Goal: Ask a question

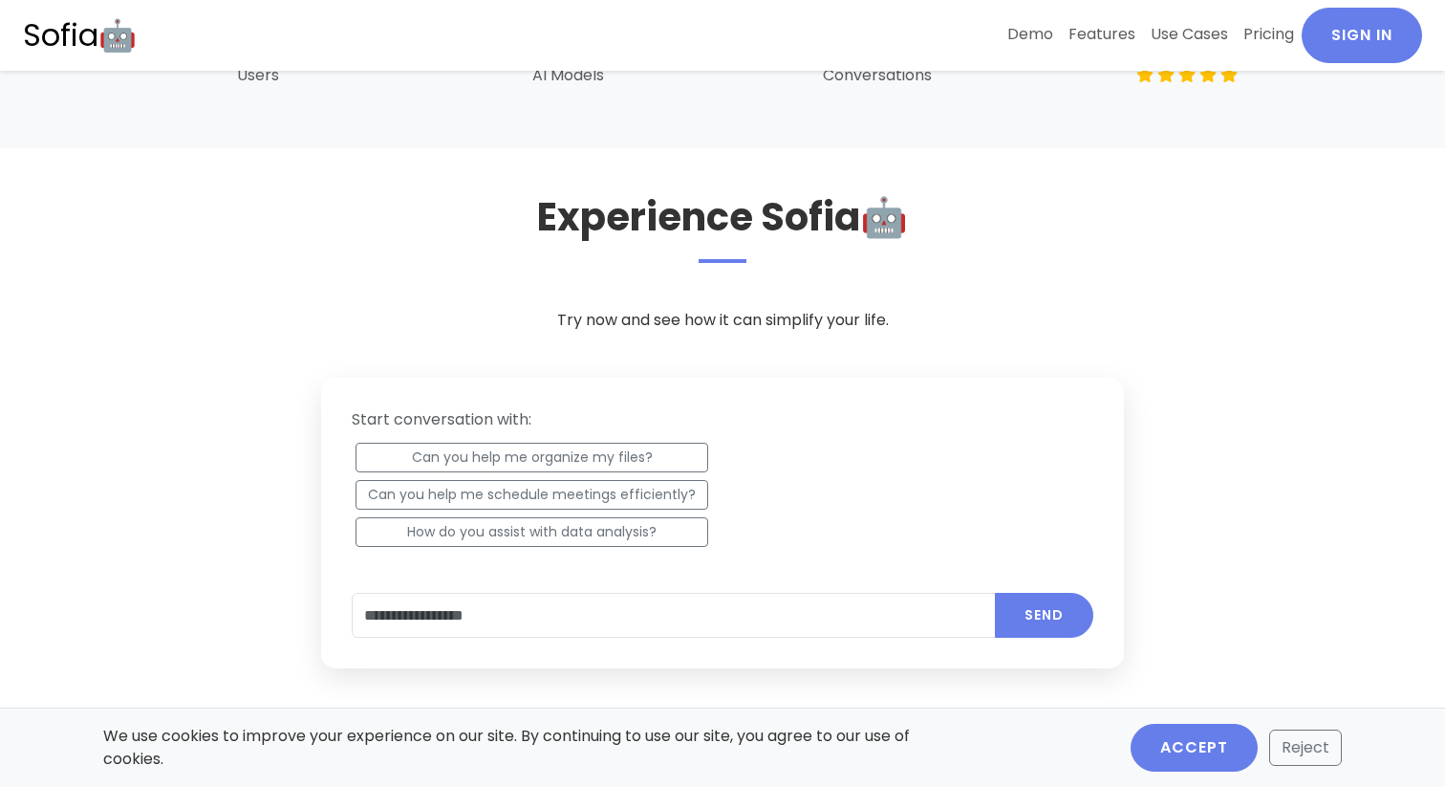
scroll to position [847, 0]
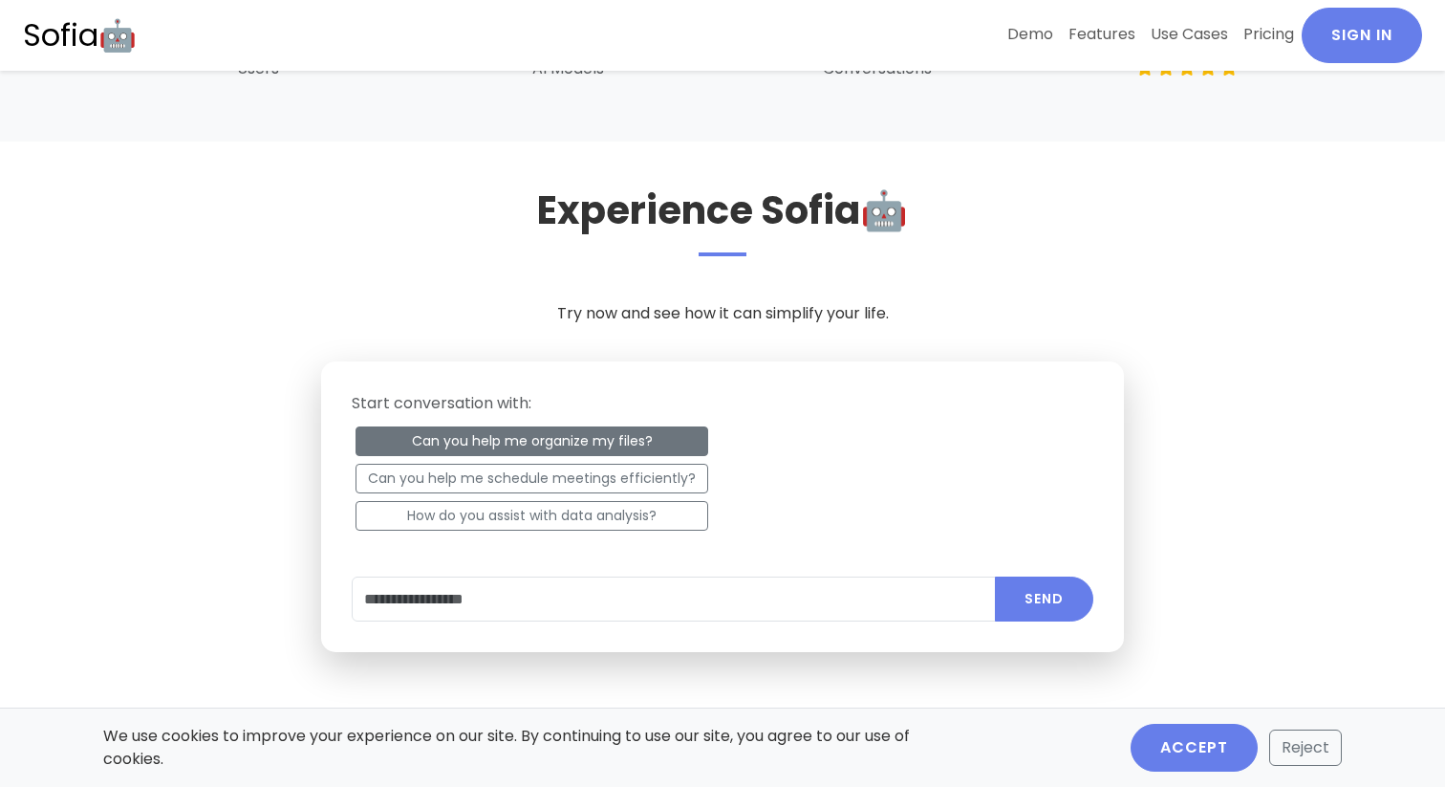
click at [447, 451] on button "Can you help me organize my files?" at bounding box center [532, 441] width 353 height 30
type input "**********"
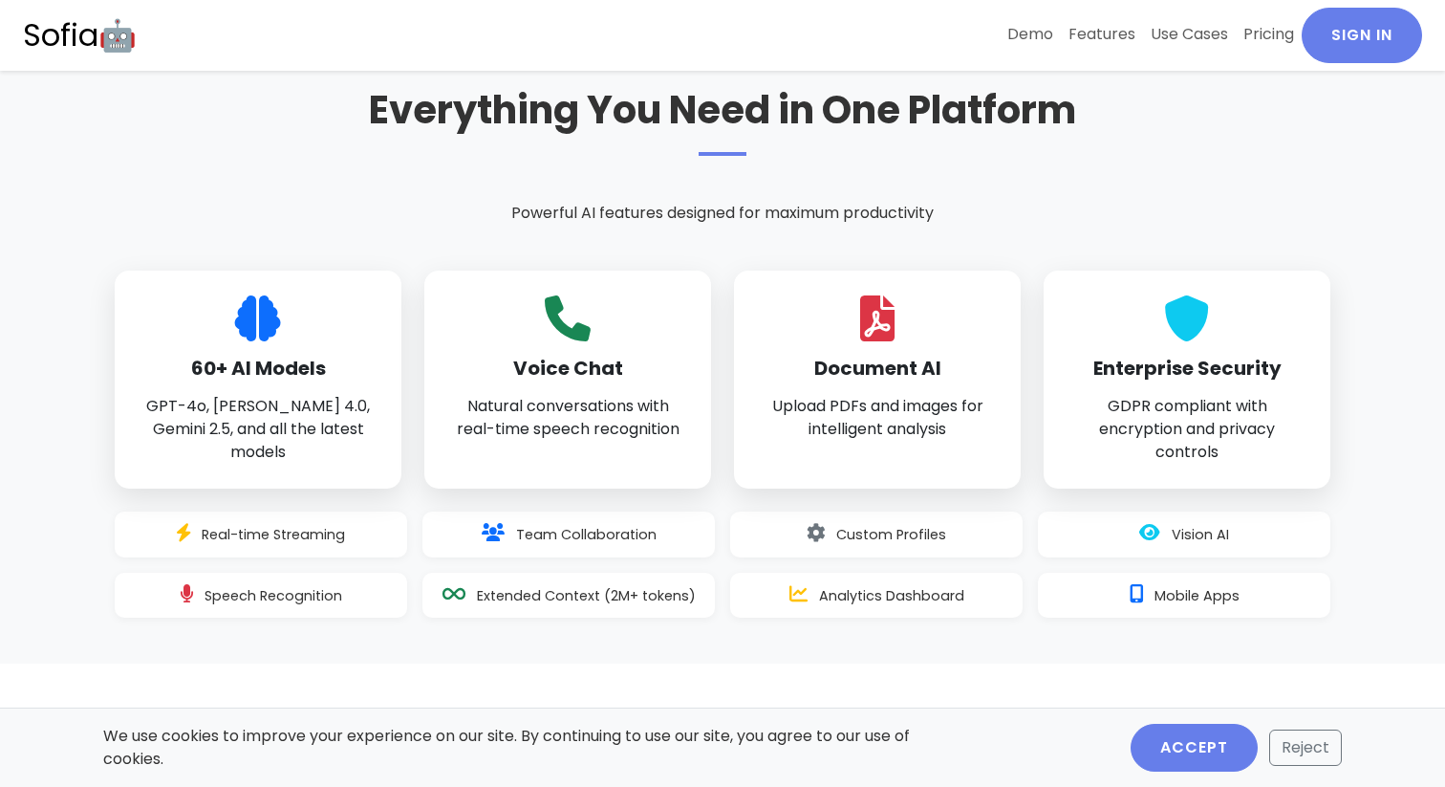
scroll to position [1432, 0]
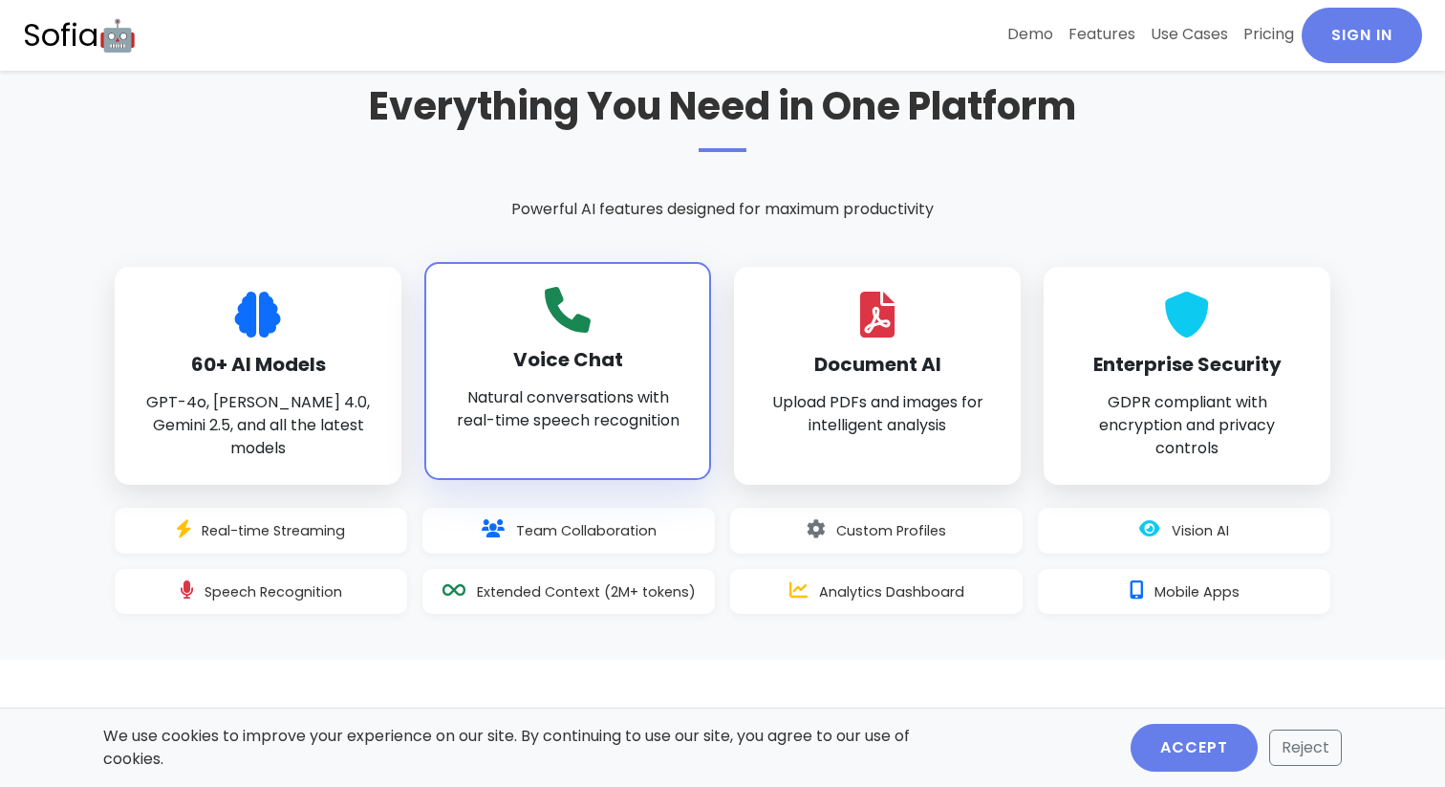
click at [542, 376] on div "Voice Chat Natural conversations with real-time speech recognition" at bounding box center [567, 371] width 287 height 218
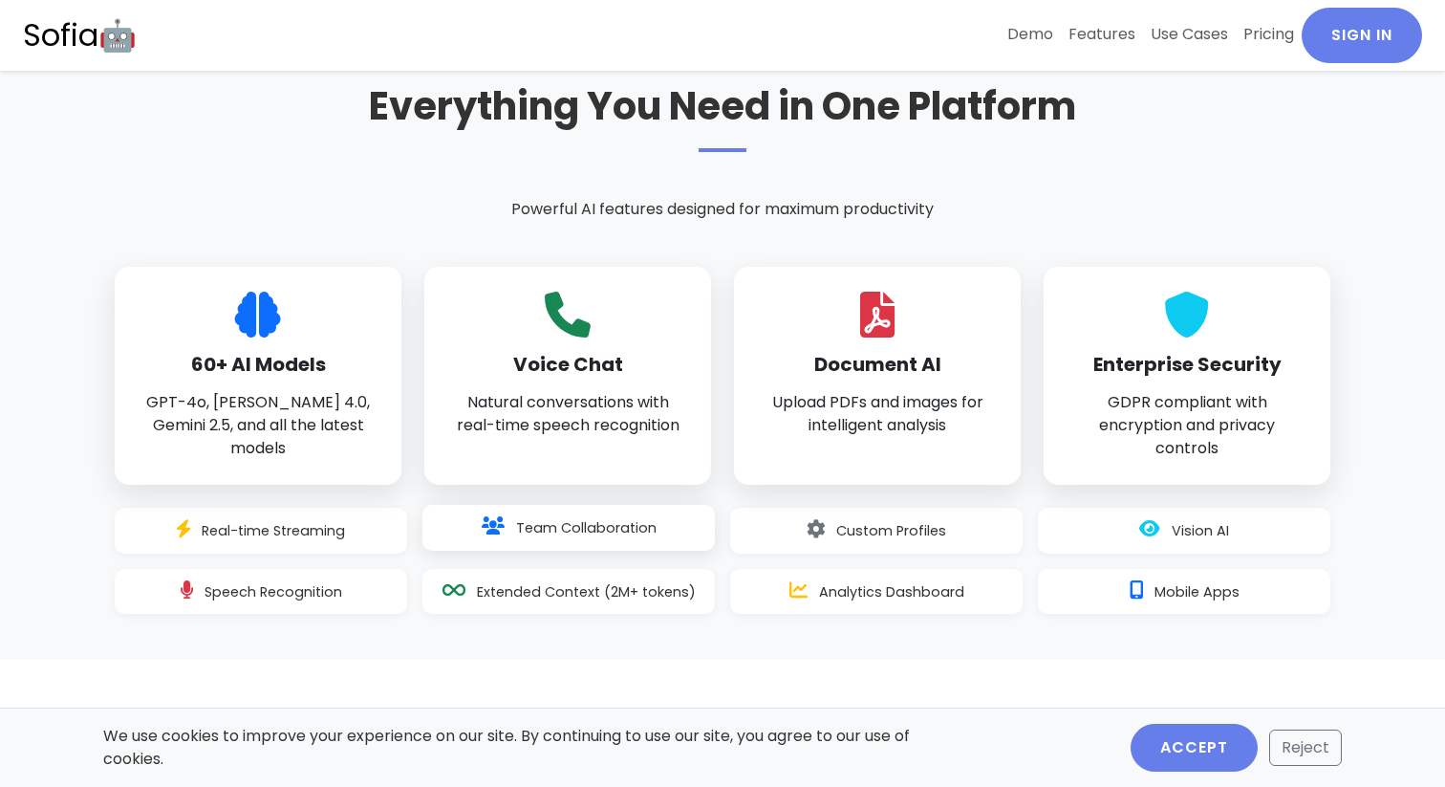
click at [534, 545] on div "Team Collaboration" at bounding box center [568, 528] width 292 height 46
click at [553, 598] on div "Extended Context (2M+ tokens)" at bounding box center [568, 589] width 292 height 46
click at [810, 594] on div "Analytics Dashboard" at bounding box center [876, 589] width 292 height 46
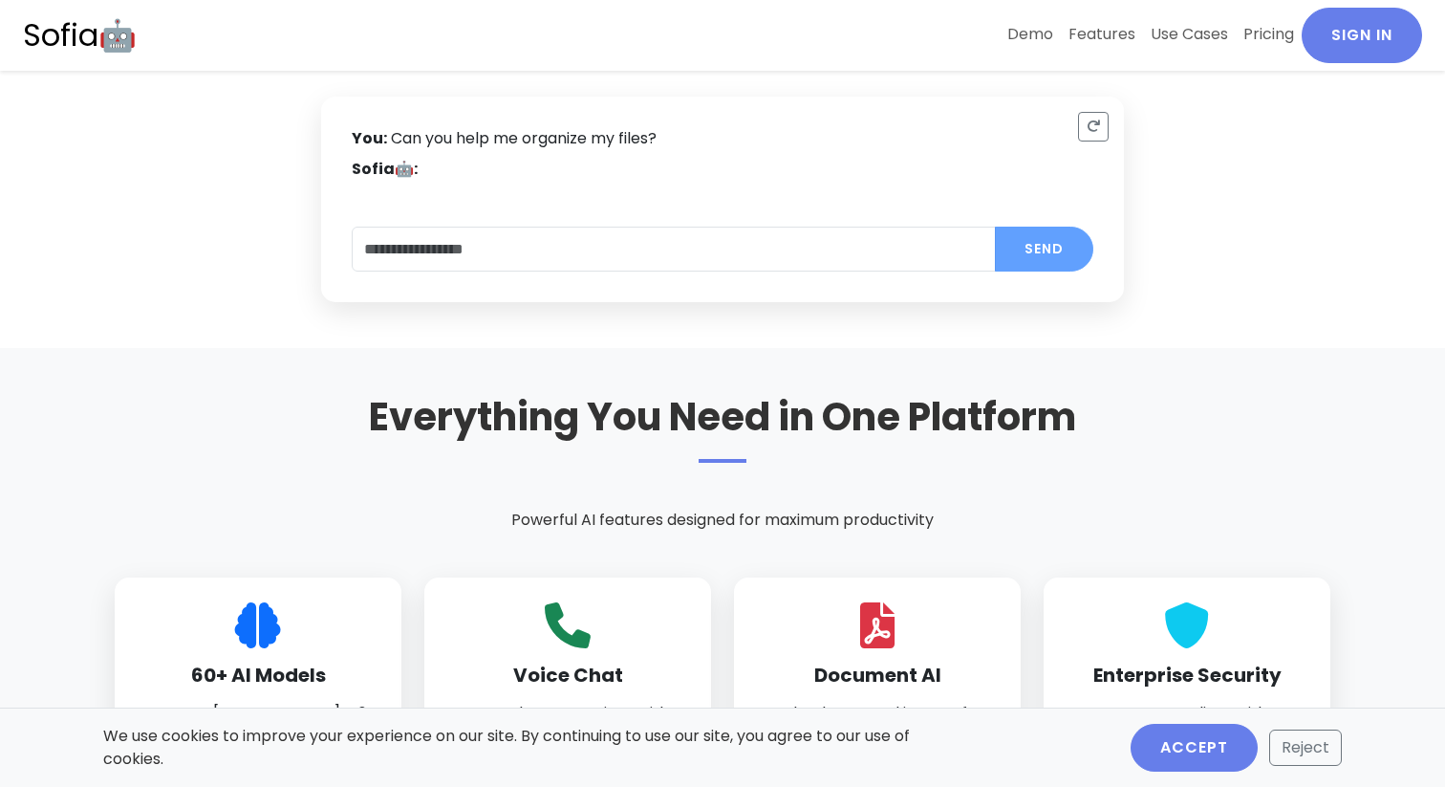
scroll to position [1109, 0]
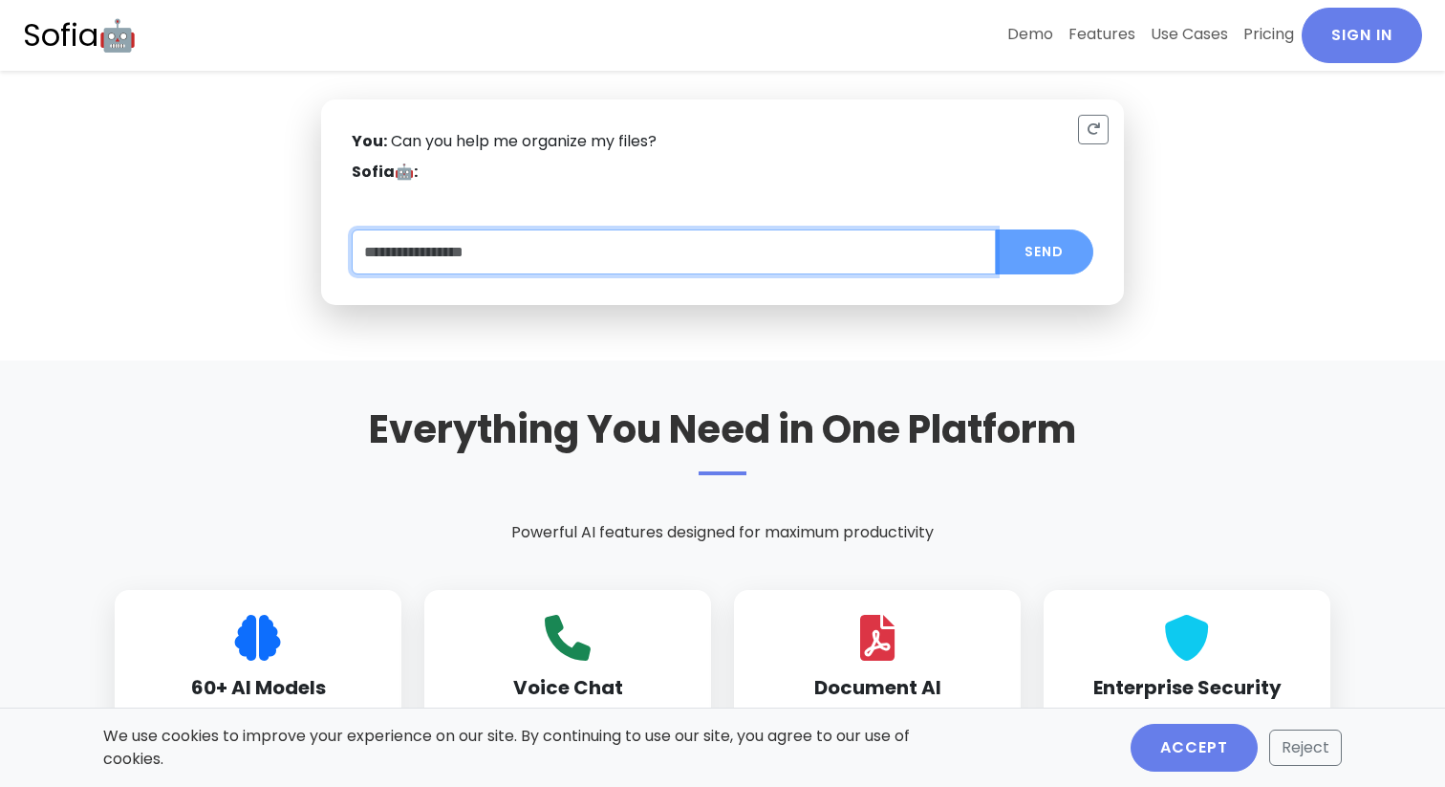
click at [872, 269] on input "text" at bounding box center [674, 251] width 644 height 45
type input "*"
type input "*******"
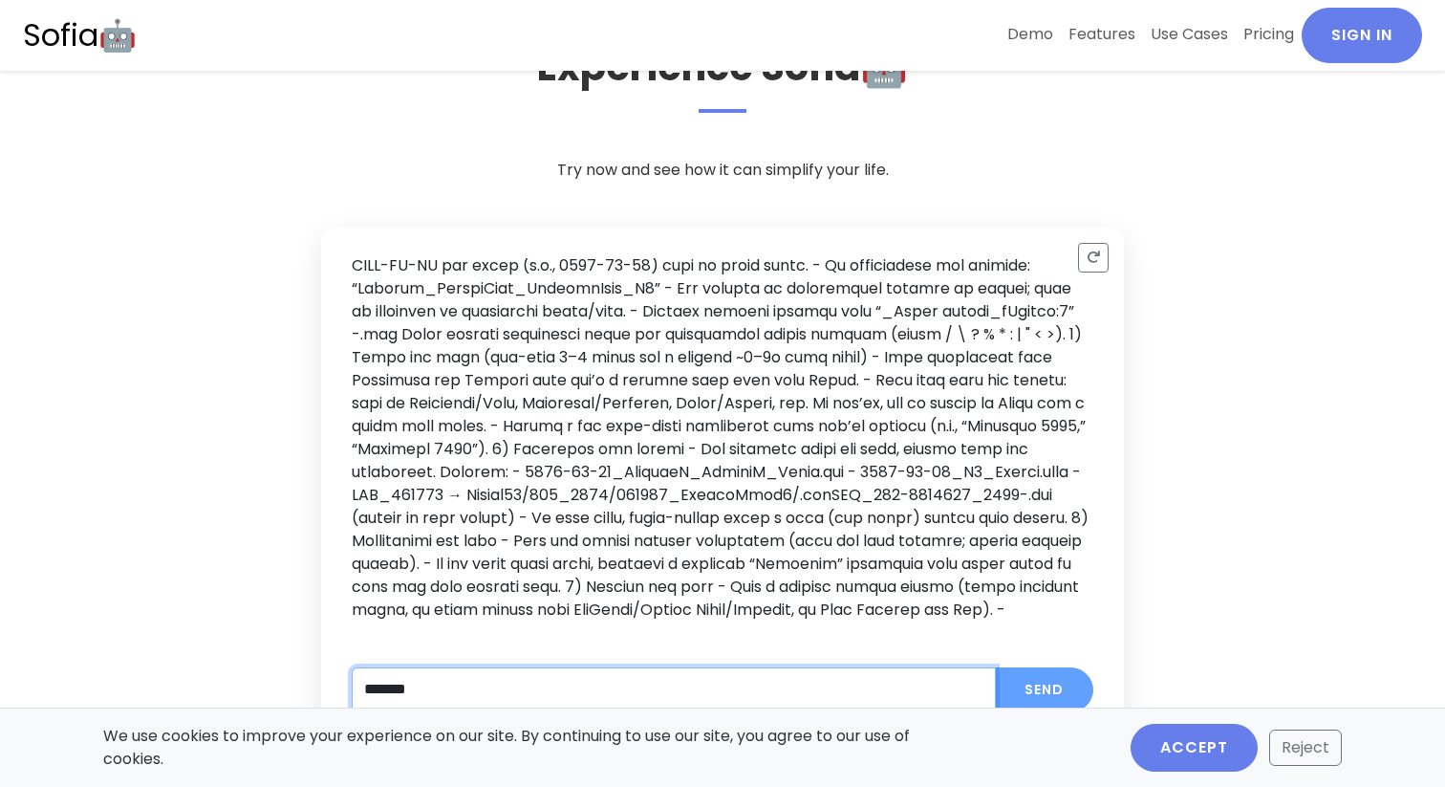
scroll to position [356, 0]
